Goal: Transaction & Acquisition: Book appointment/travel/reservation

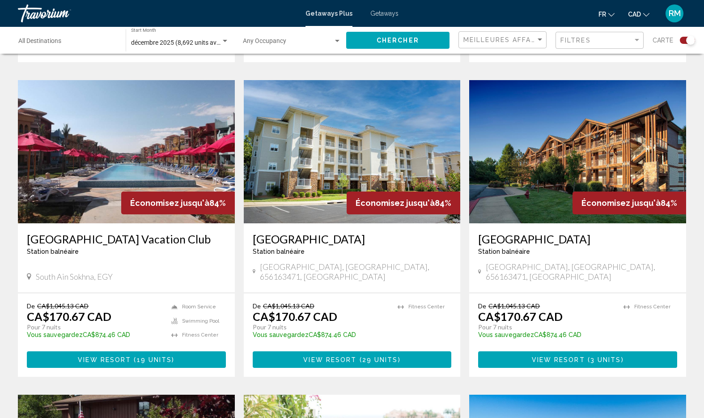
scroll to position [964, 0]
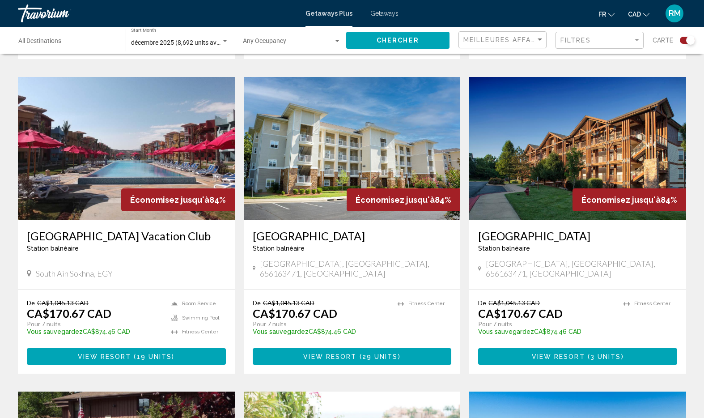
click at [184, 229] on h3 "Porto South Beach Vacation Club" at bounding box center [126, 235] width 199 height 13
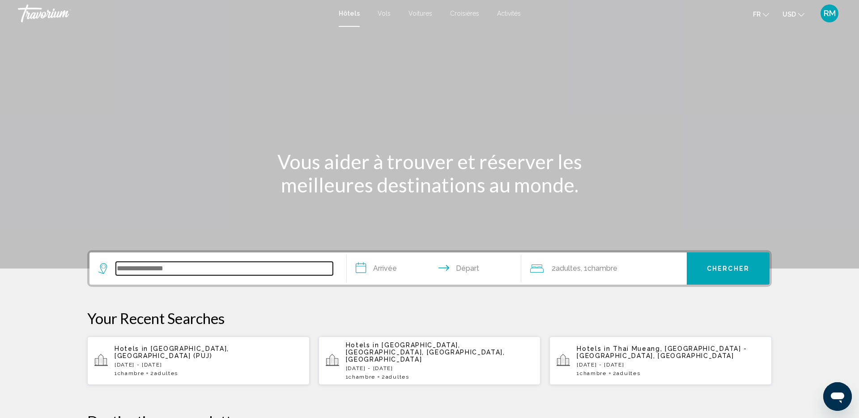
click at [215, 267] on input "Search widget" at bounding box center [224, 268] width 217 height 13
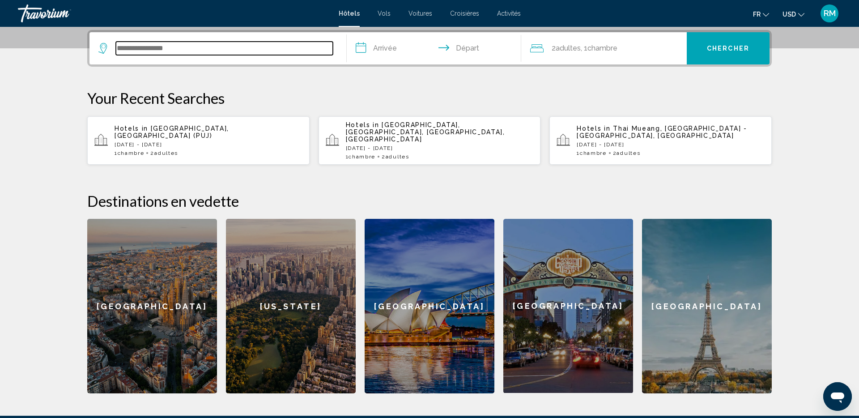
scroll to position [221, 0]
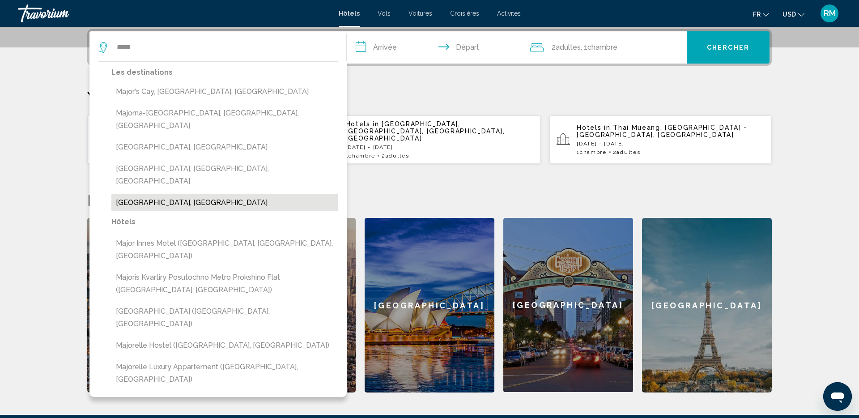
click at [137, 194] on button "[GEOGRAPHIC_DATA], [GEOGRAPHIC_DATA]" at bounding box center [224, 202] width 226 height 17
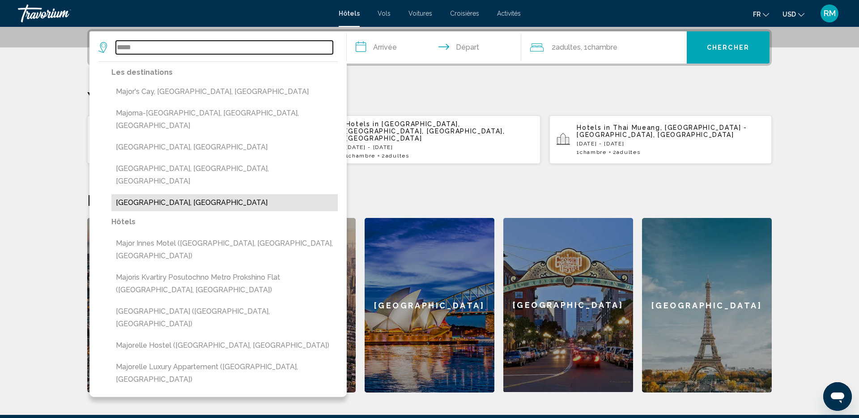
type input "**********"
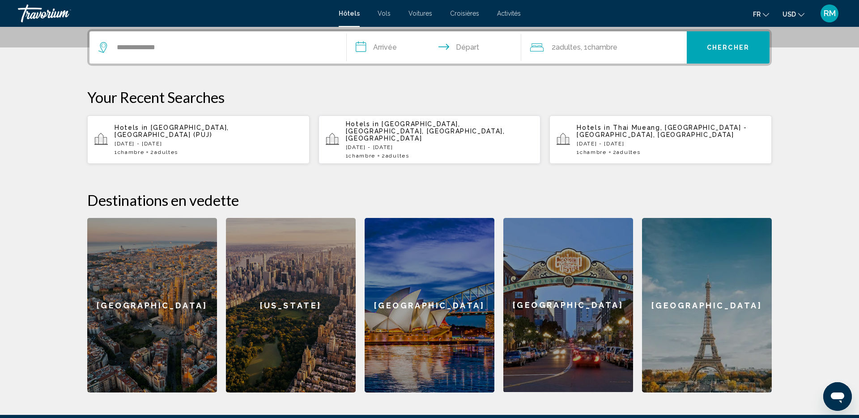
click at [388, 48] on input "**********" at bounding box center [436, 48] width 178 height 35
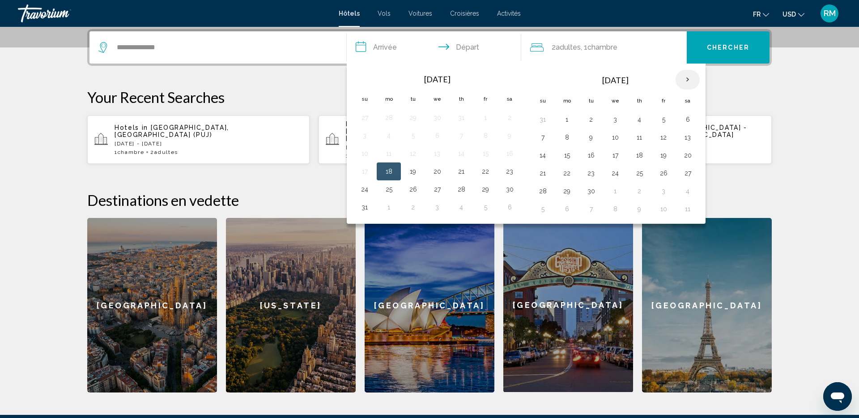
click at [682, 77] on th "Next month" at bounding box center [688, 80] width 24 height 20
click at [685, 155] on button "15" at bounding box center [688, 155] width 14 height 13
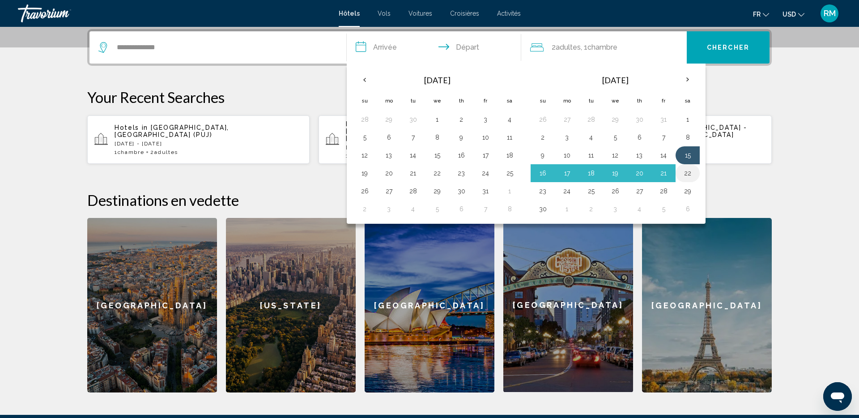
click at [687, 172] on button "22" at bounding box center [688, 173] width 14 height 13
type input "**********"
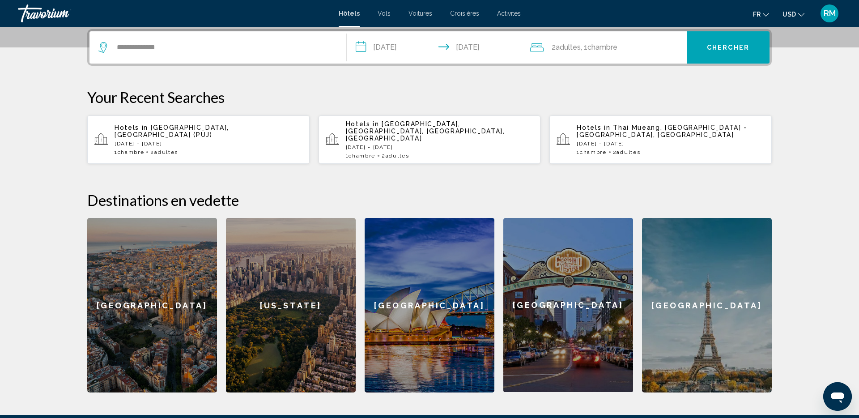
click at [721, 34] on button "Chercher" at bounding box center [728, 47] width 83 height 32
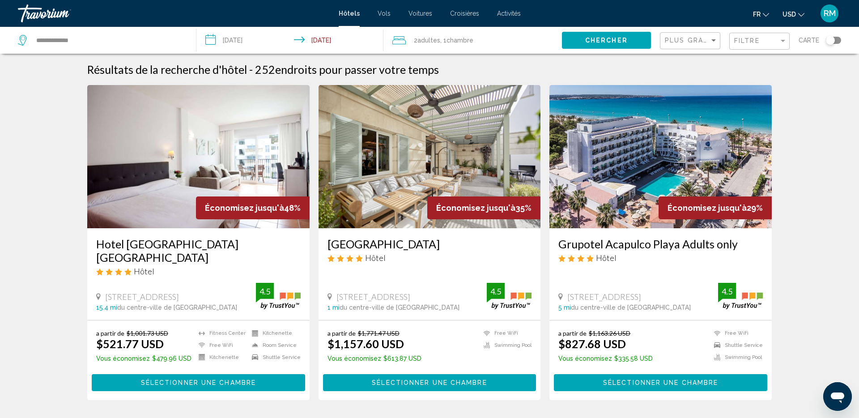
click at [800, 16] on icon "Change currency" at bounding box center [801, 15] width 6 height 6
click at [779, 57] on button "CAD (Can$)" at bounding box center [775, 59] width 45 height 12
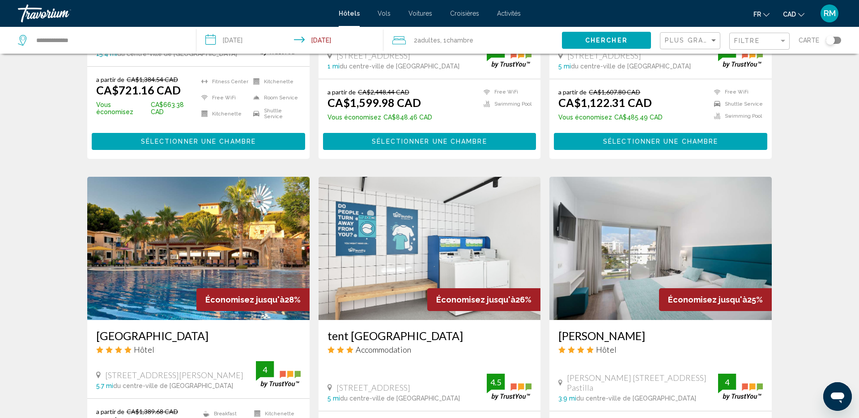
scroll to position [204, 0]
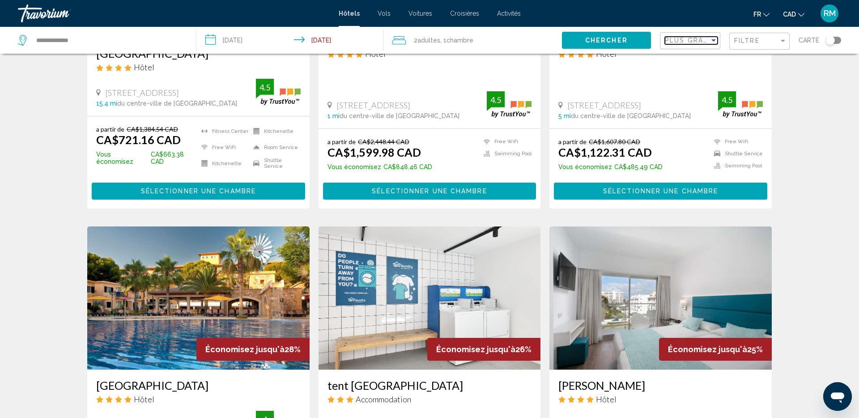
click at [698, 42] on span "Plus grandes économies" at bounding box center [718, 40] width 107 height 7
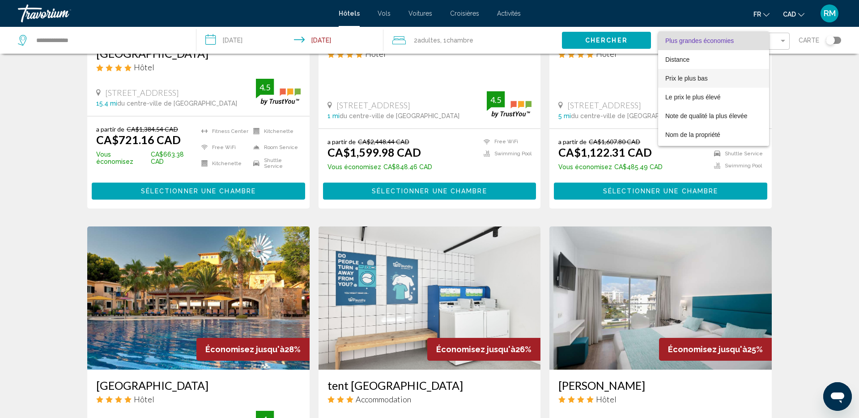
click at [683, 72] on span "Prix le plus bas" at bounding box center [713, 78] width 97 height 19
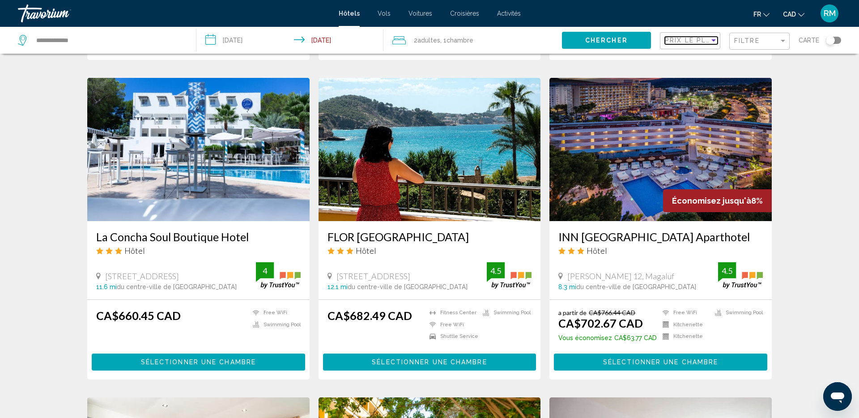
scroll to position [328, 0]
